Goal: Information Seeking & Learning: Find specific fact

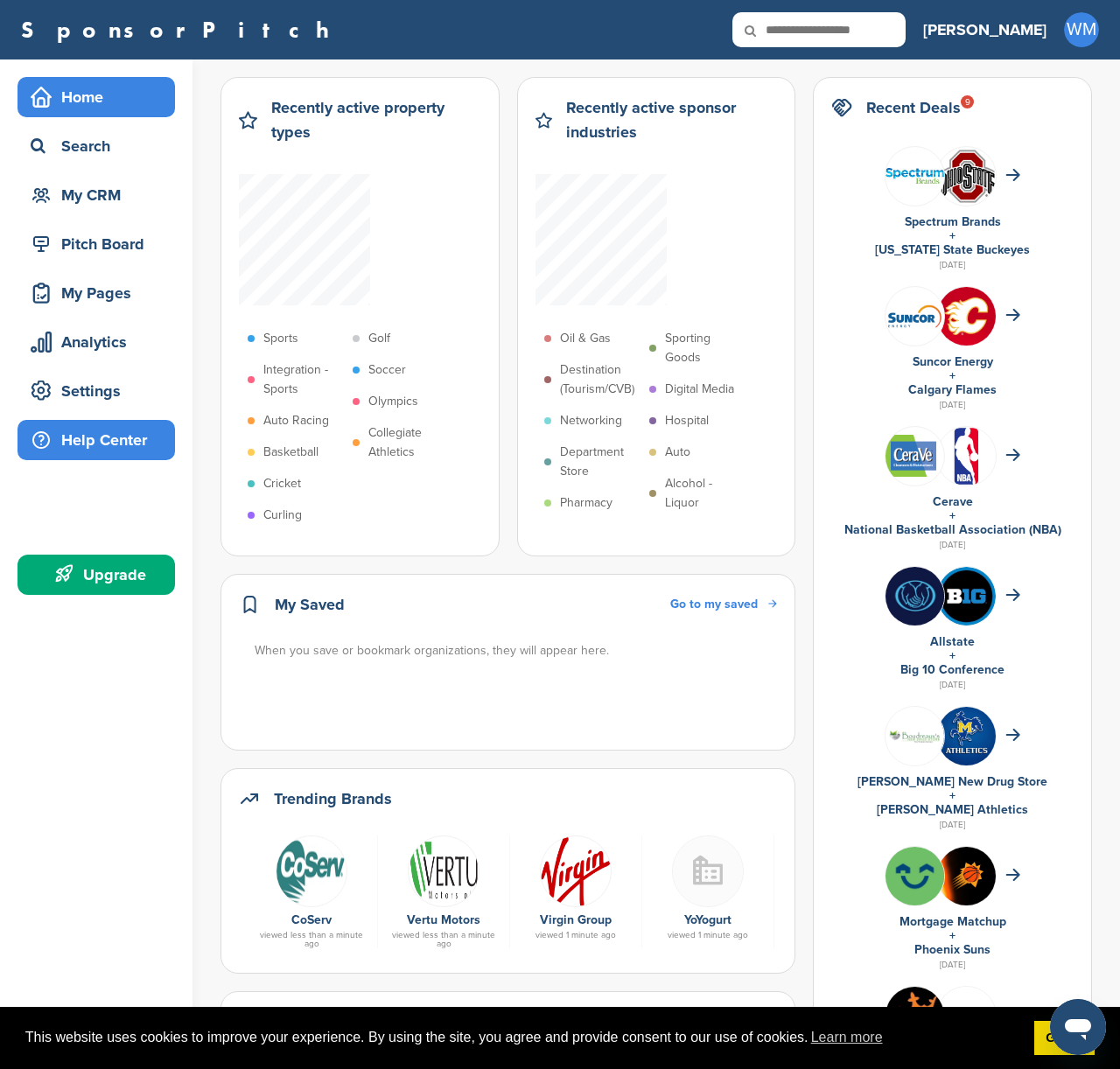
click at [92, 447] on div "Help Center" at bounding box center [101, 439] width 149 height 31
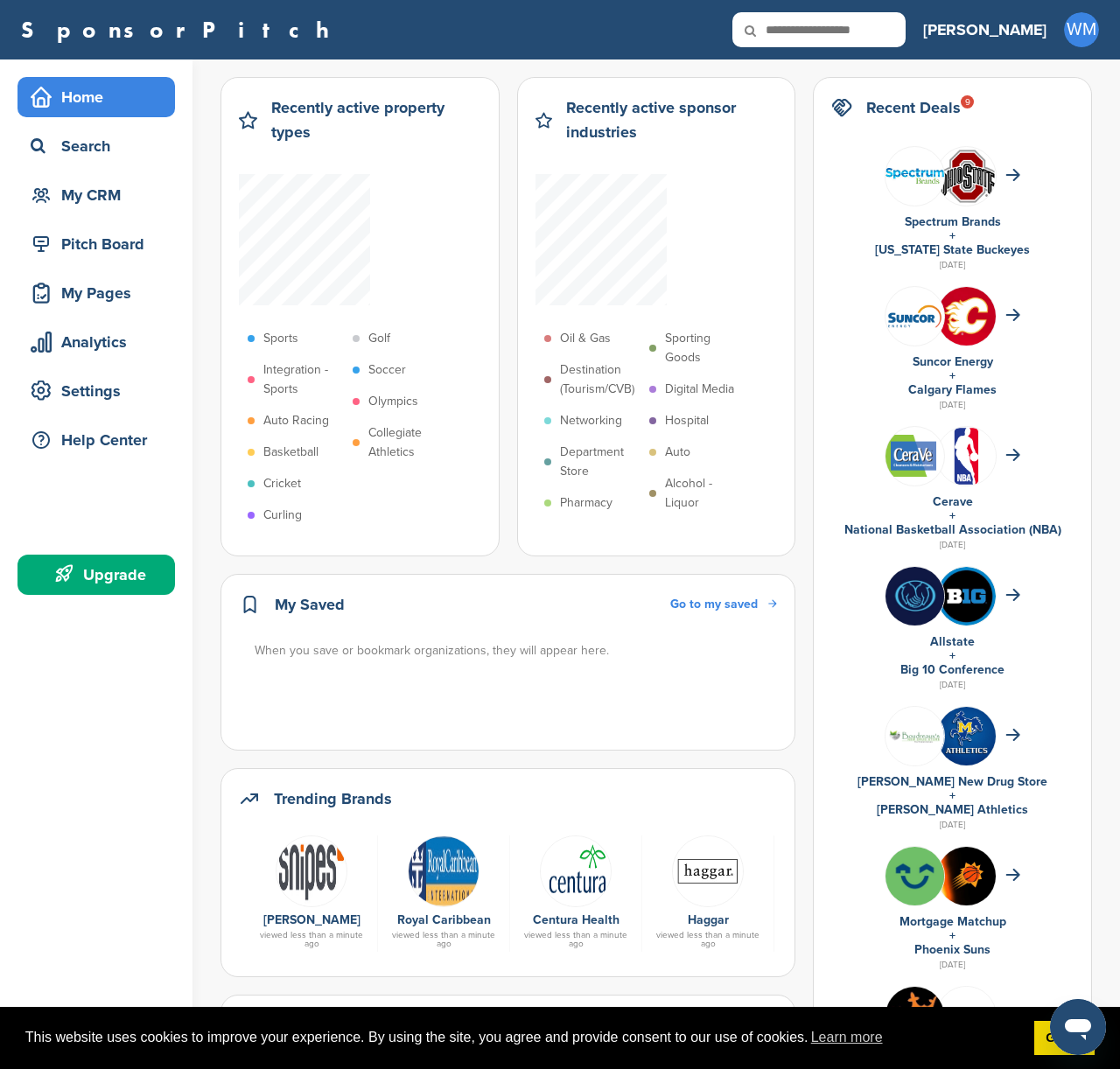
scroll to position [1, 0]
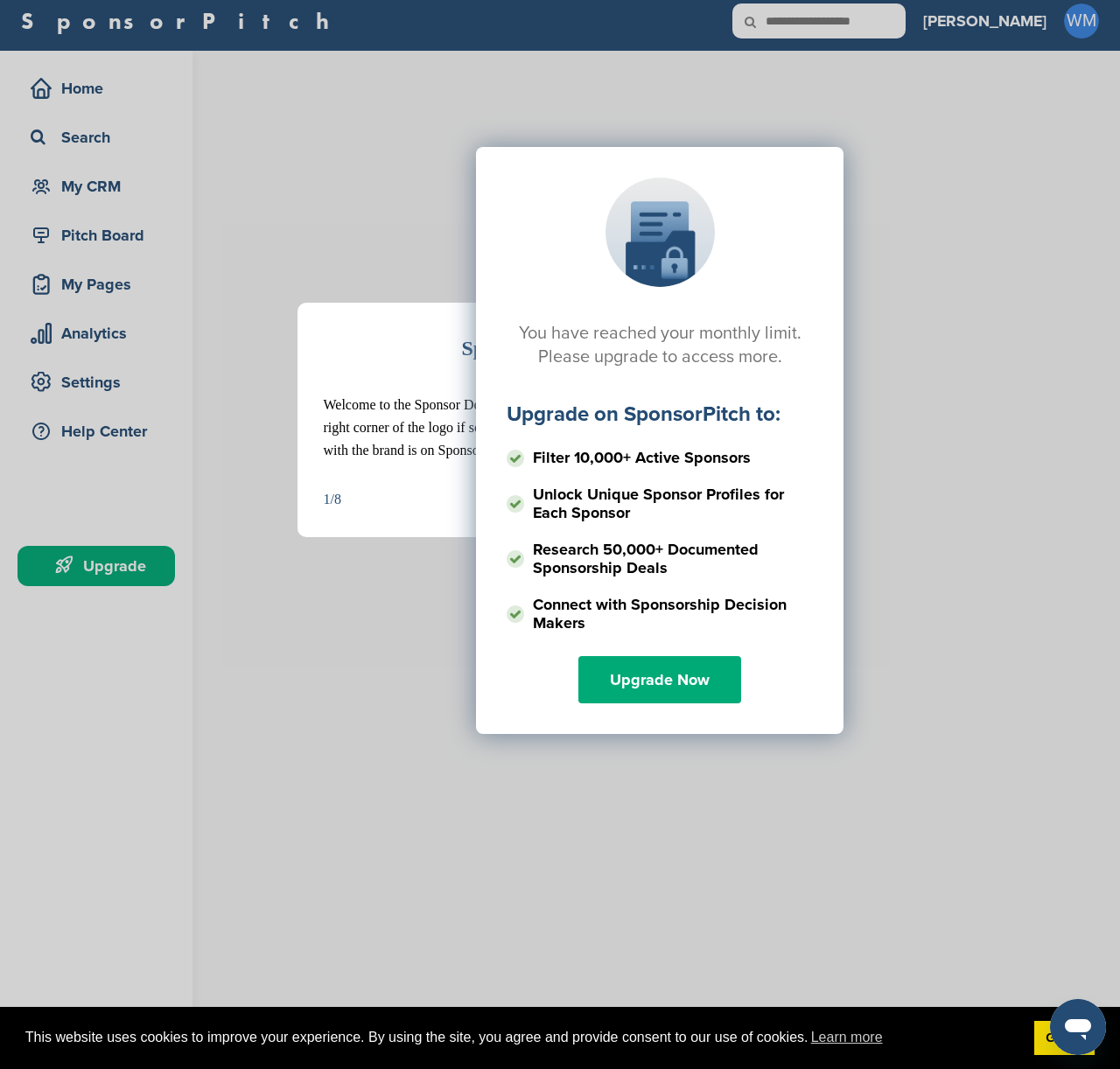
click at [986, 296] on div "You have reached your monthly limit. Please upgrade to access more. Upgrade on …" at bounding box center [659, 322] width 878 height 437
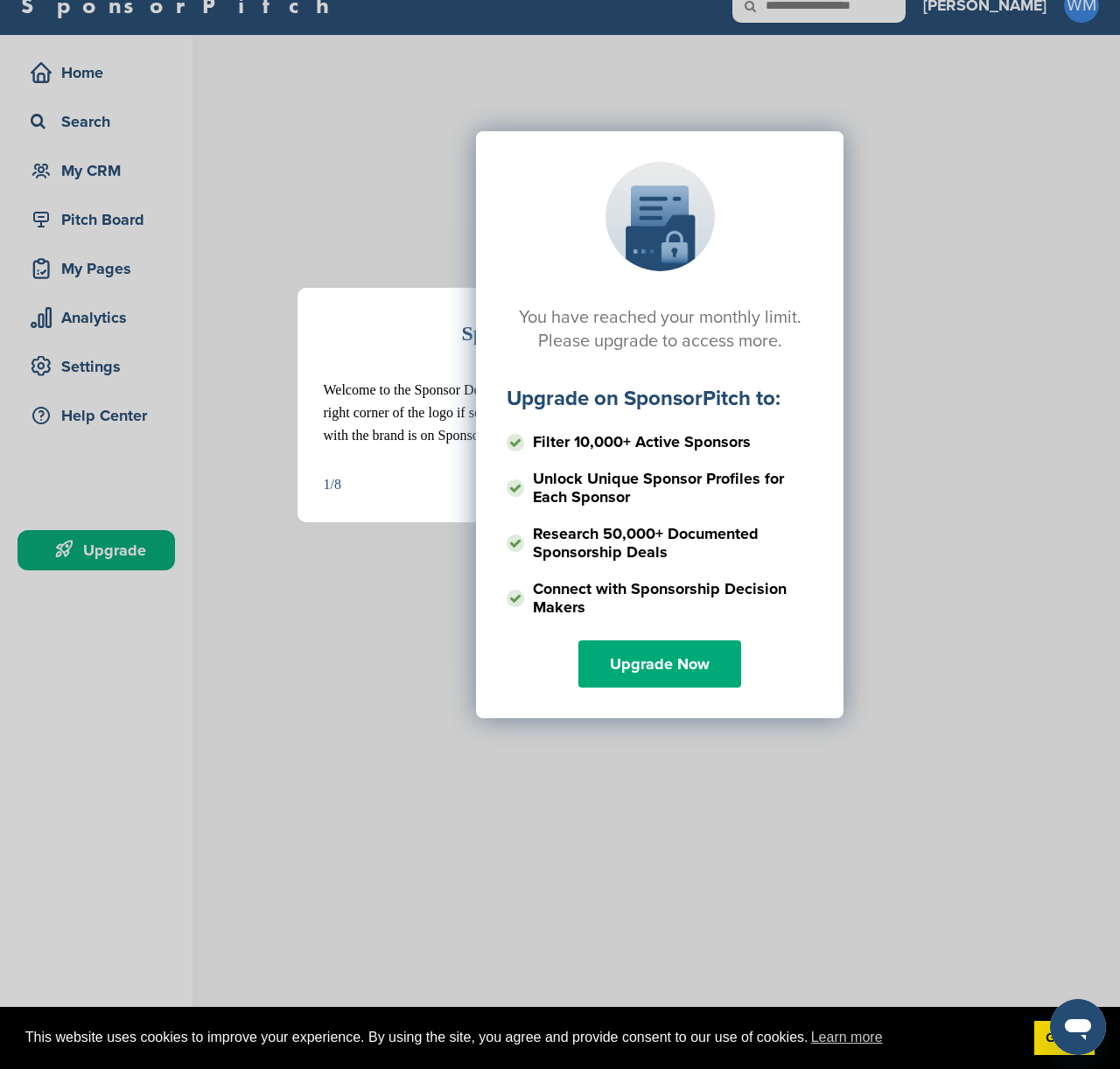
scroll to position [21, 0]
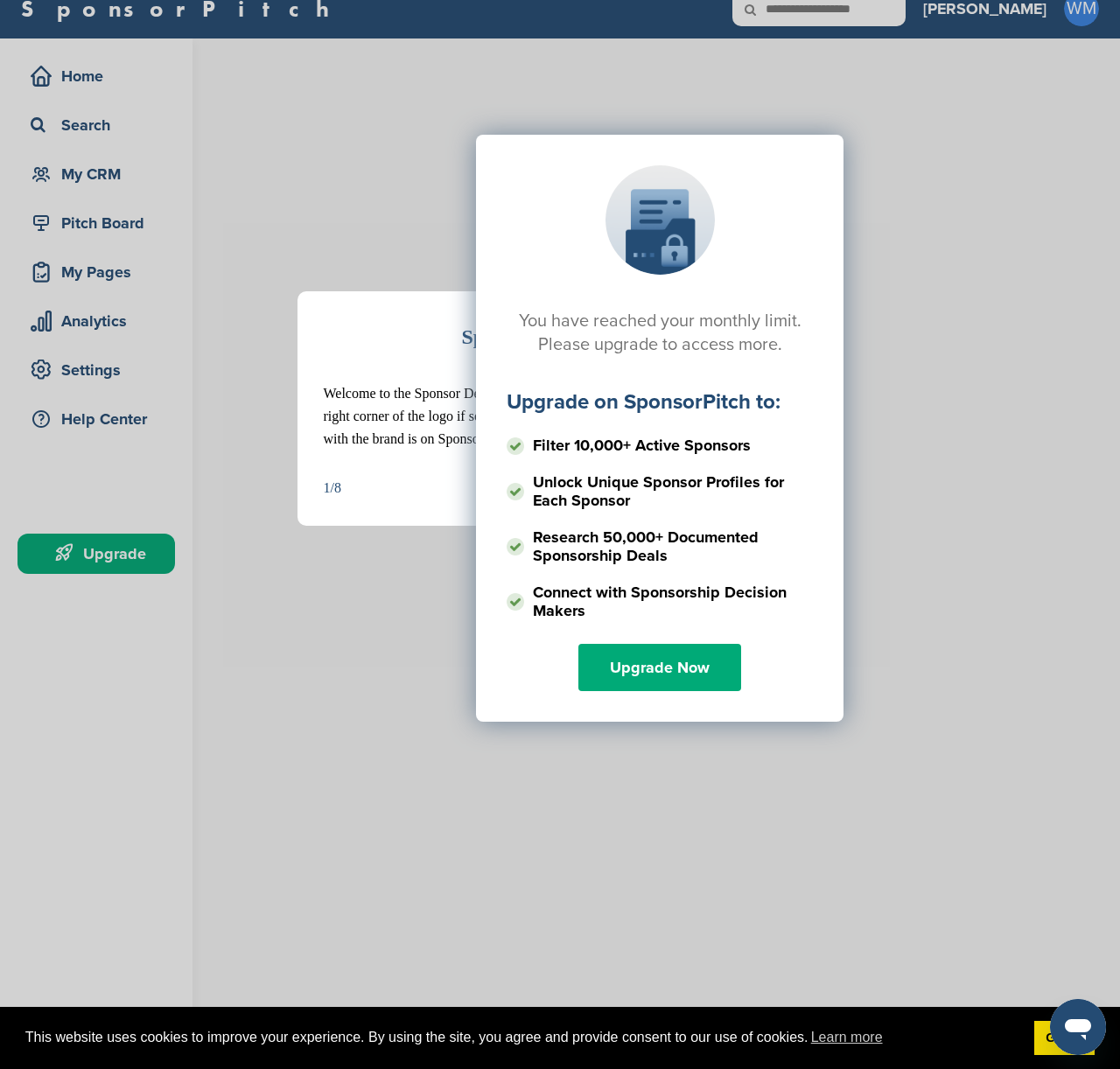
click at [91, 75] on div "Sponsor Detail Page Welcome to the Sponsor Detail page. You might see a green c…" at bounding box center [560, 534] width 1120 height 1069
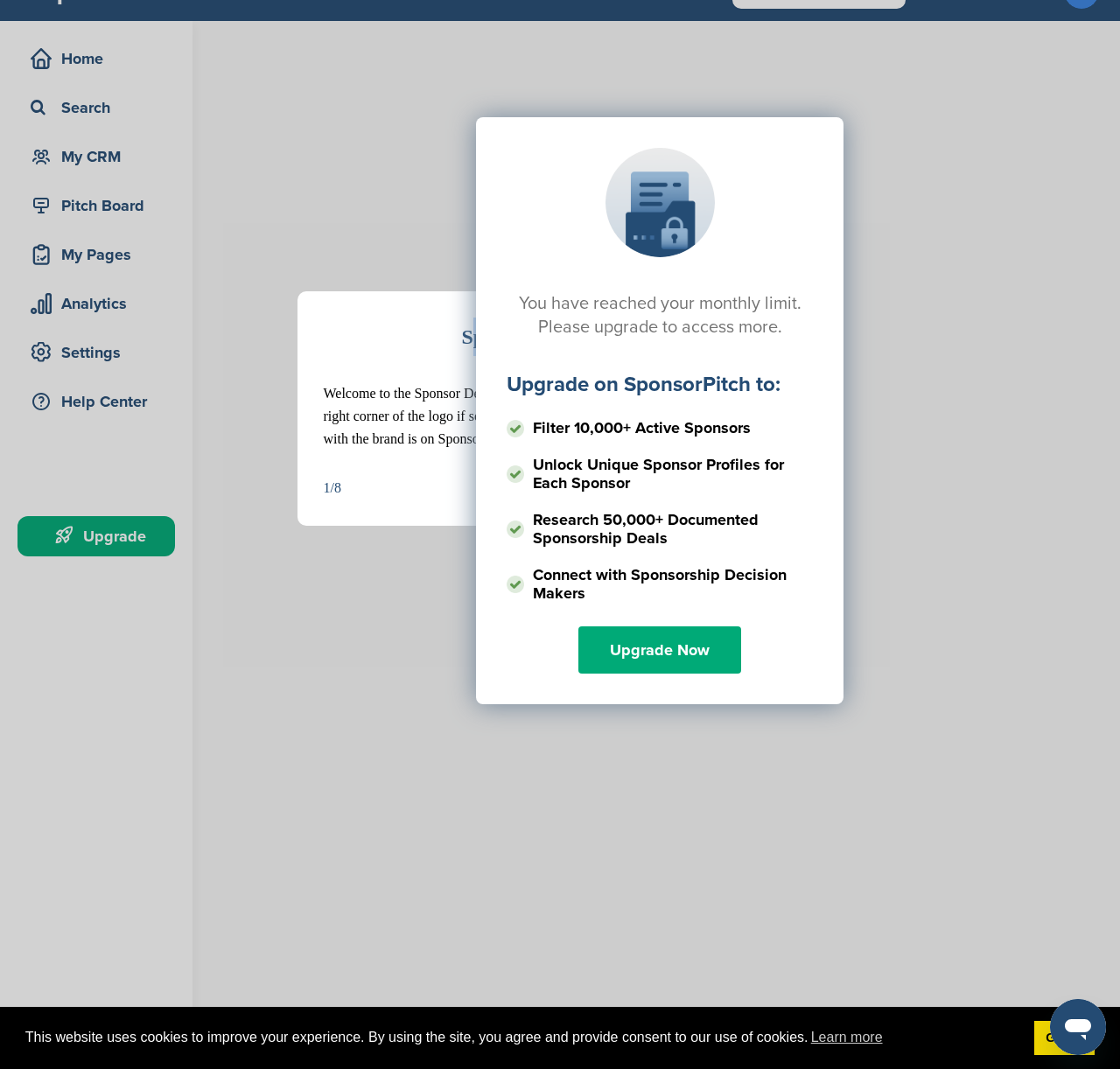
click at [91, 75] on div "Sponsor Detail Page Welcome to the Sponsor Detail page. You might see a green c…" at bounding box center [560, 534] width 1120 height 1069
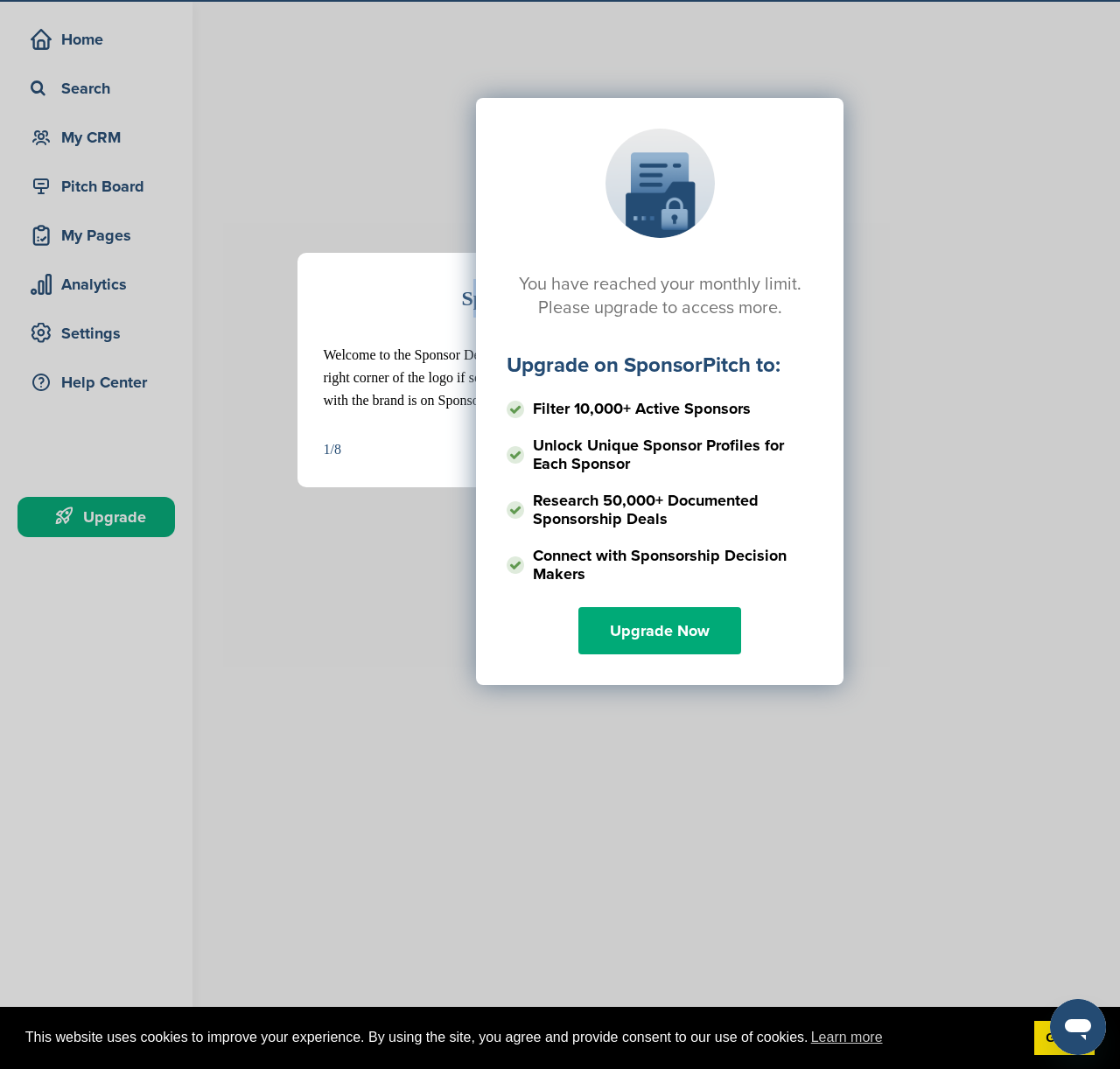
scroll to position [60, 0]
